Goal: Information Seeking & Learning: Learn about a topic

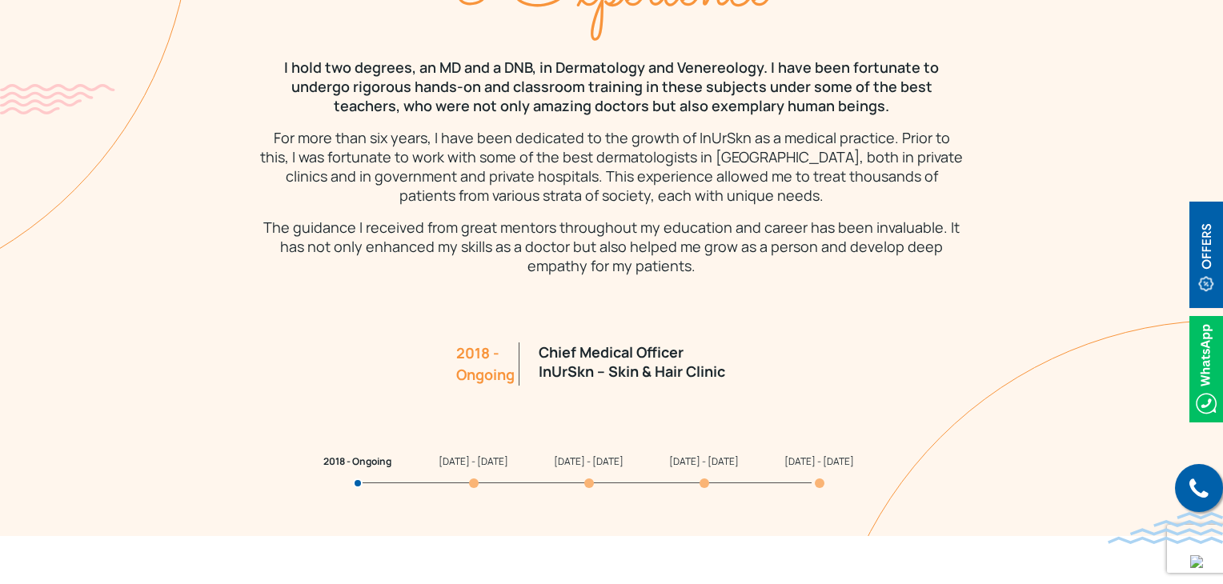
scroll to position [1434, 0]
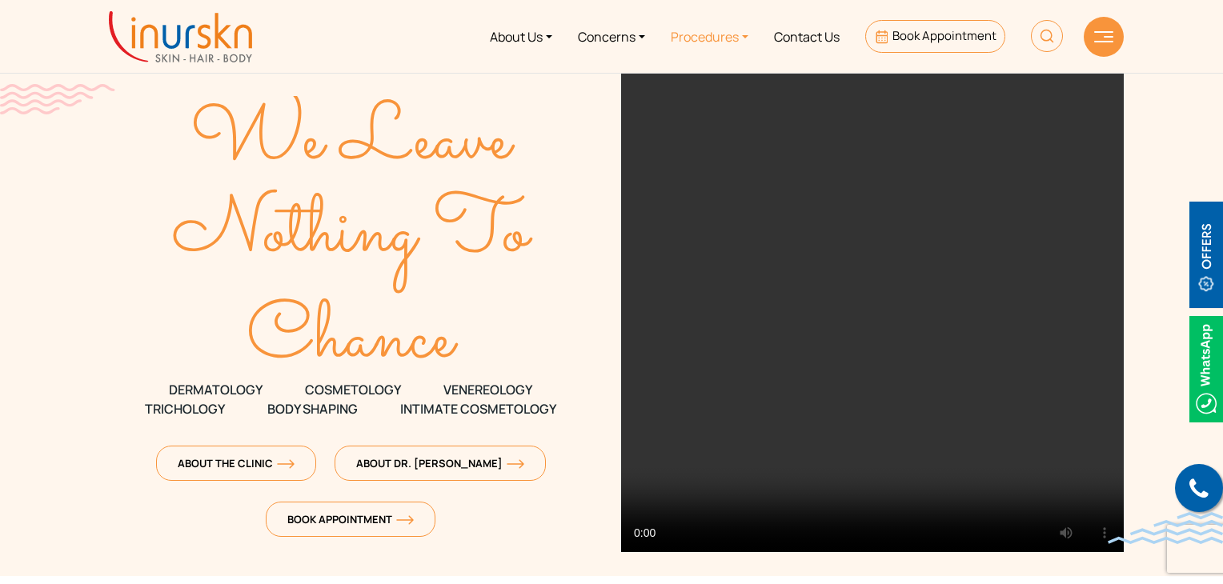
click at [726, 42] on link "Procedures" at bounding box center [709, 36] width 103 height 60
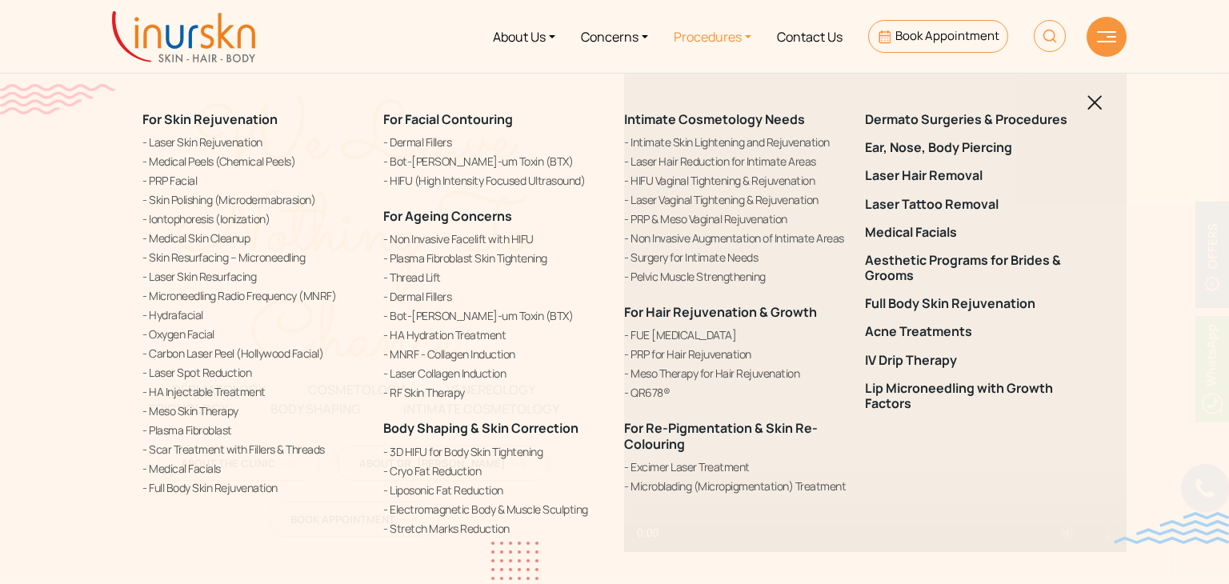
click at [326, 562] on div "For Skin Rejuvenation Laser Skin Rejuvenation Medical Peels (Chemical Peels) PR…" at bounding box center [614, 292] width 1229 height 584
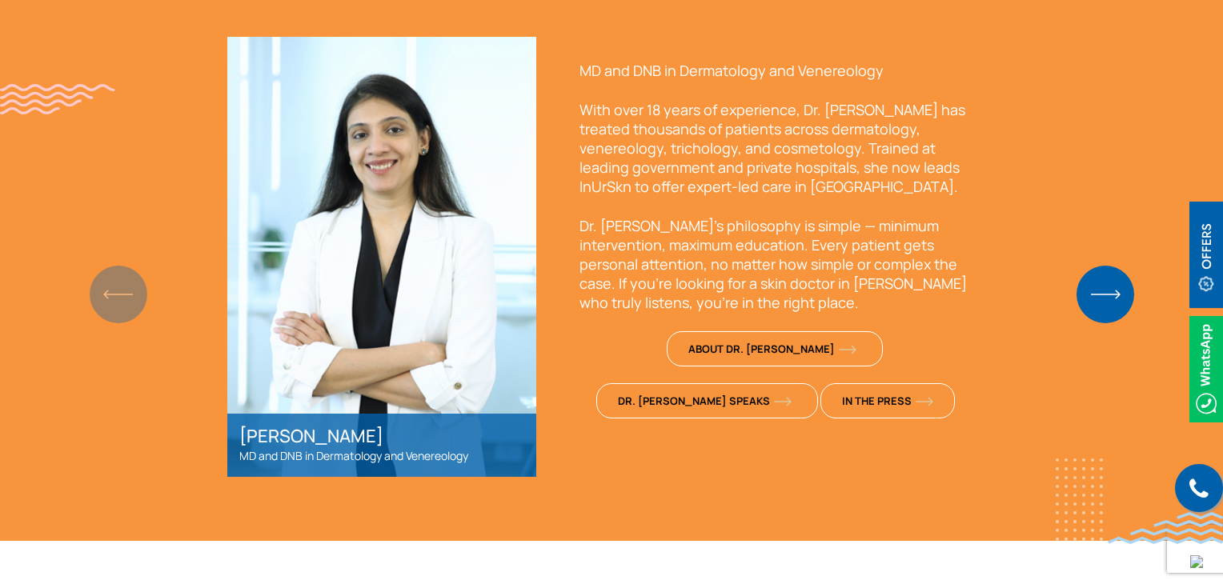
scroll to position [1204, 0]
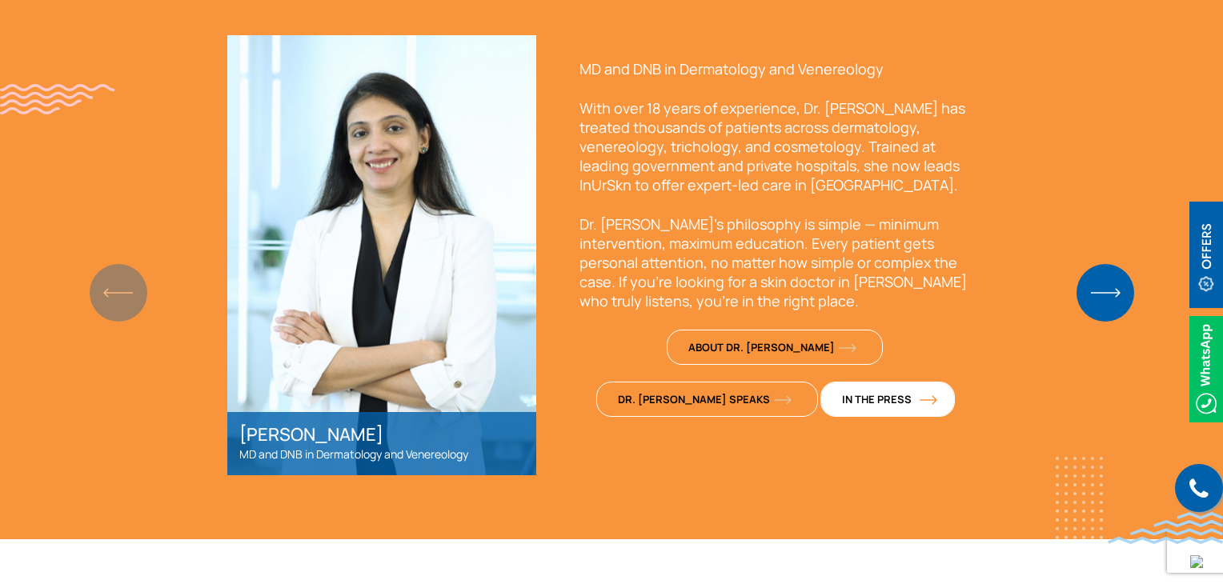
click at [919, 400] on img "1 / 2" at bounding box center [928, 400] width 18 height 10
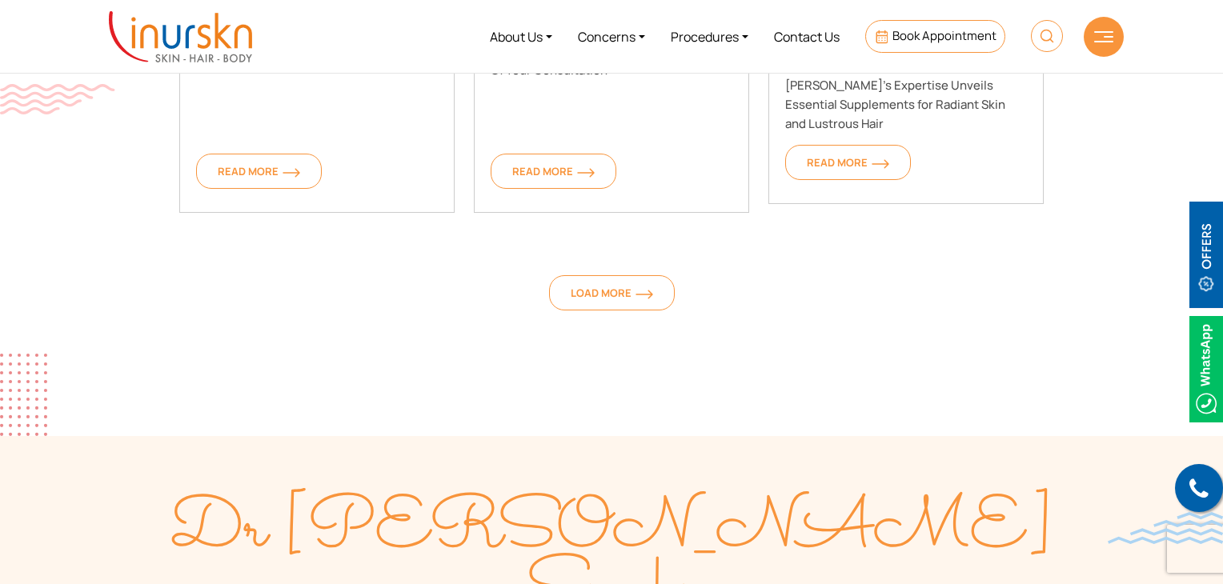
scroll to position [1491, 0]
